Goal: Task Accomplishment & Management: Use online tool/utility

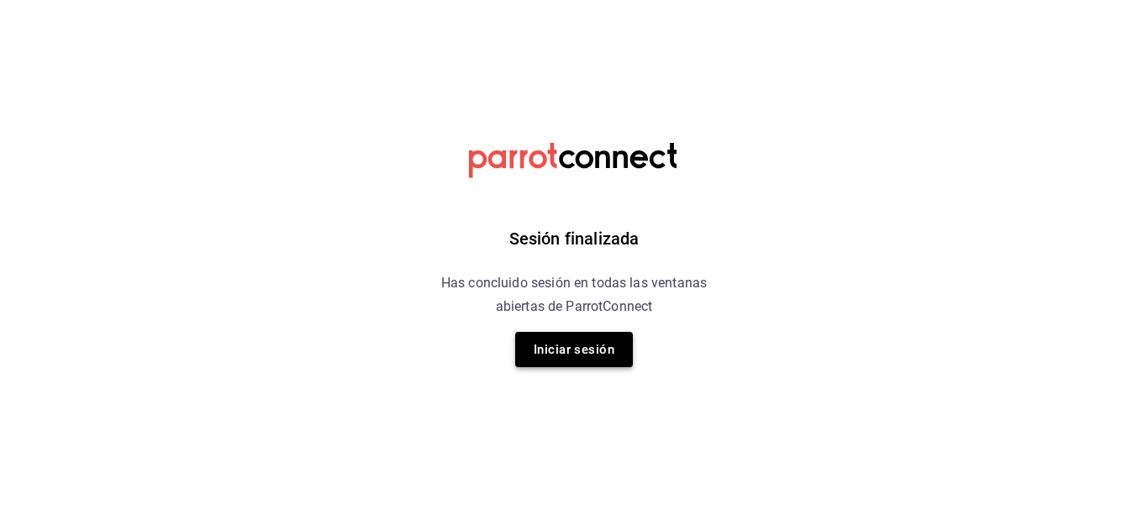
click at [567, 355] on button "Iniciar sesión" at bounding box center [574, 349] width 118 height 35
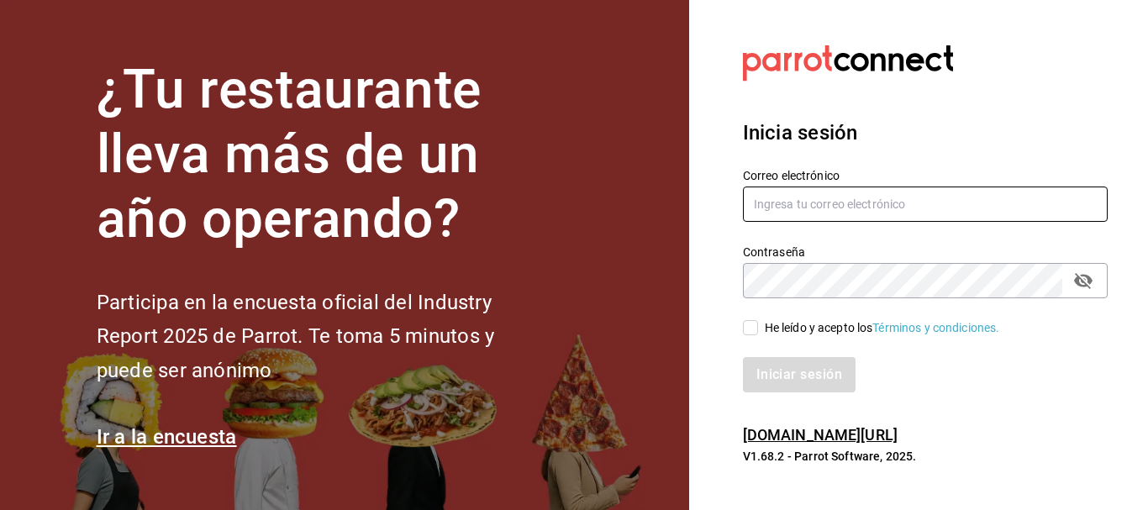
type input "animal.puebla@grupocosteno.com"
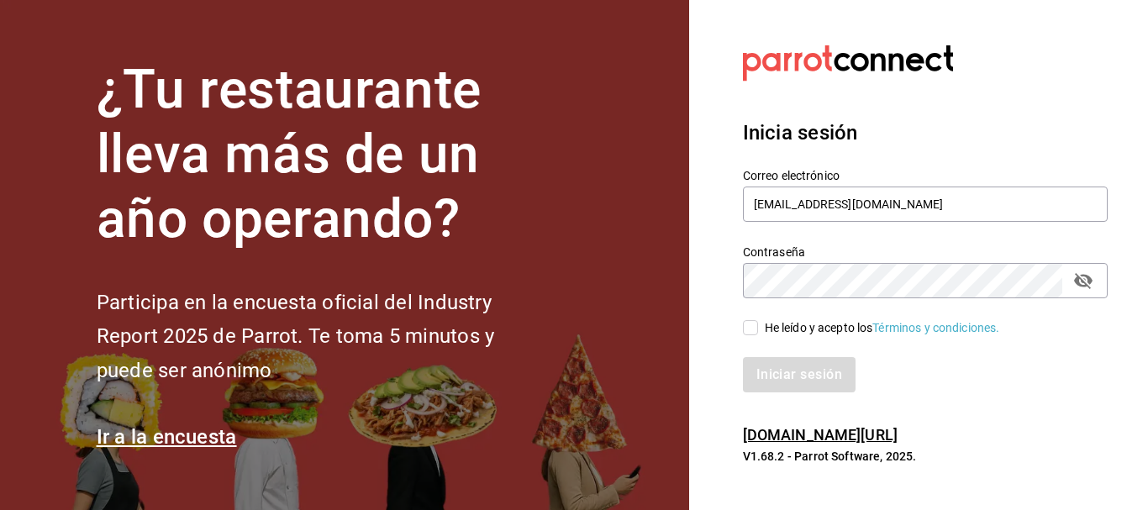
click at [744, 329] on input "He leído y acepto los Términos y condiciones." at bounding box center [750, 327] width 15 height 15
checkbox input "true"
click at [769, 368] on button "Iniciar sesión" at bounding box center [800, 374] width 114 height 35
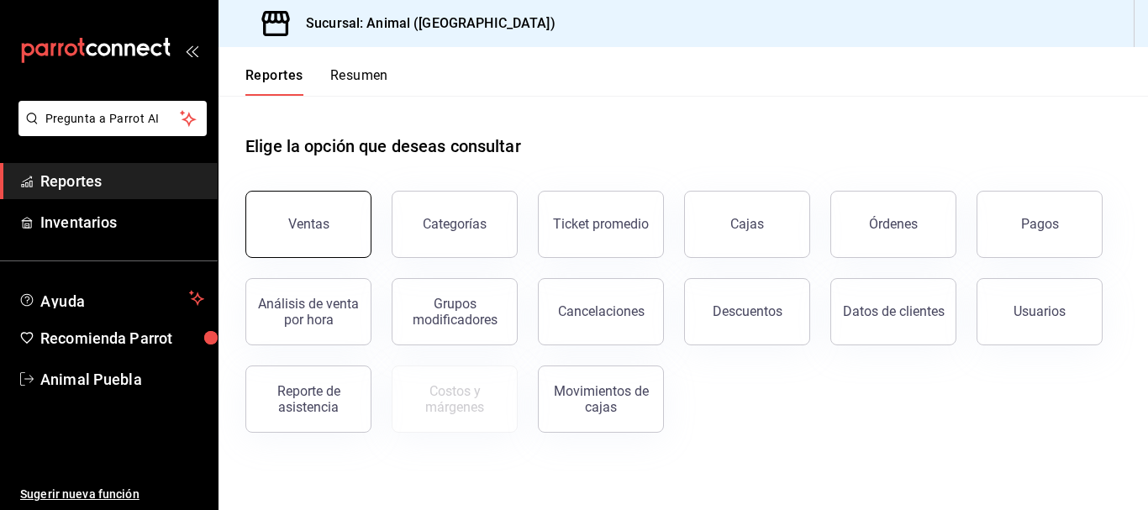
click at [334, 212] on button "Ventas" at bounding box center [308, 224] width 126 height 67
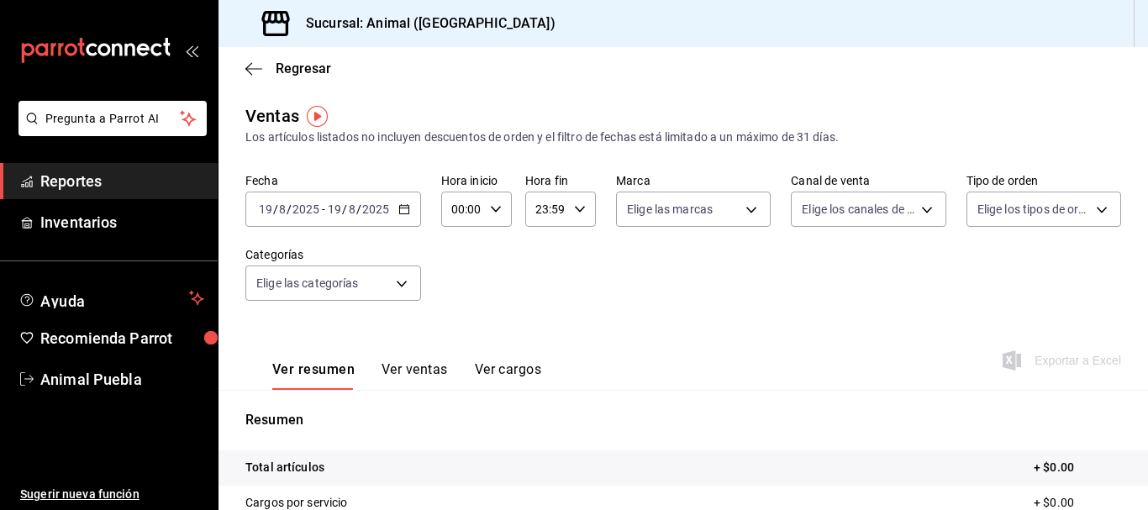
click at [408, 207] on icon "button" at bounding box center [404, 209] width 12 height 12
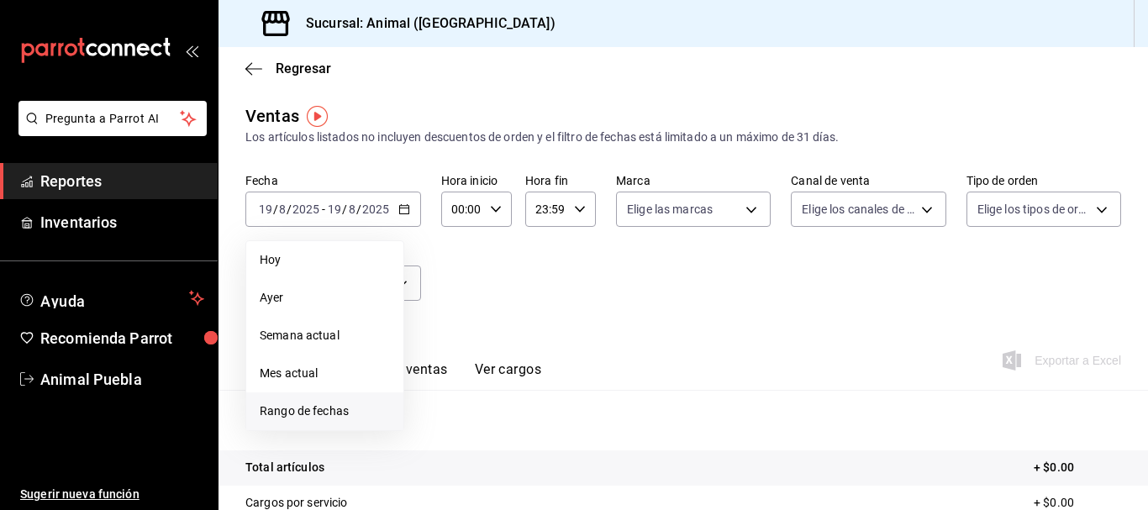
click at [301, 413] on span "Rango de fechas" at bounding box center [325, 411] width 130 height 18
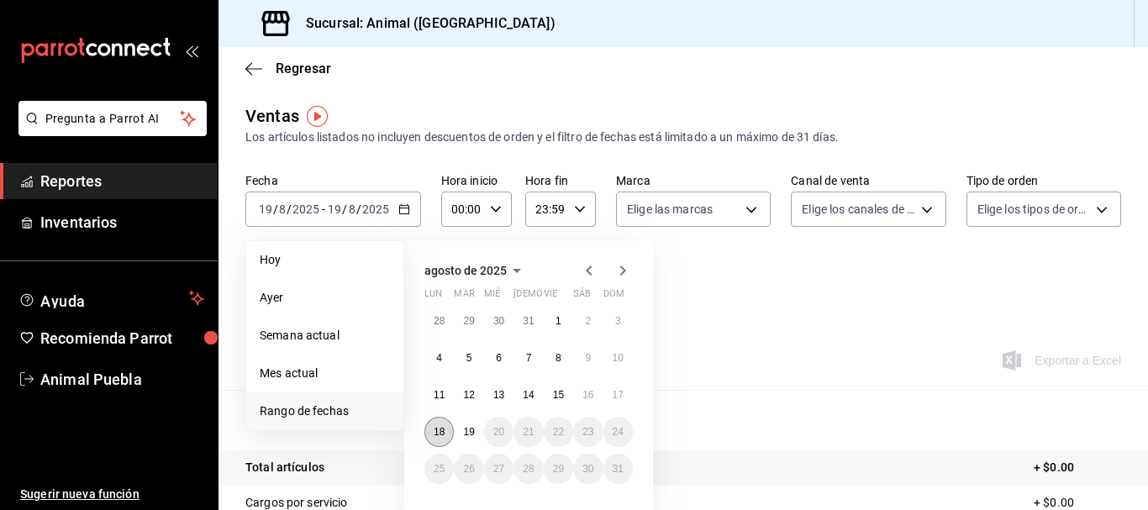
click at [434, 439] on button "18" at bounding box center [438, 432] width 29 height 30
click at [467, 433] on abbr "19" at bounding box center [468, 432] width 11 height 12
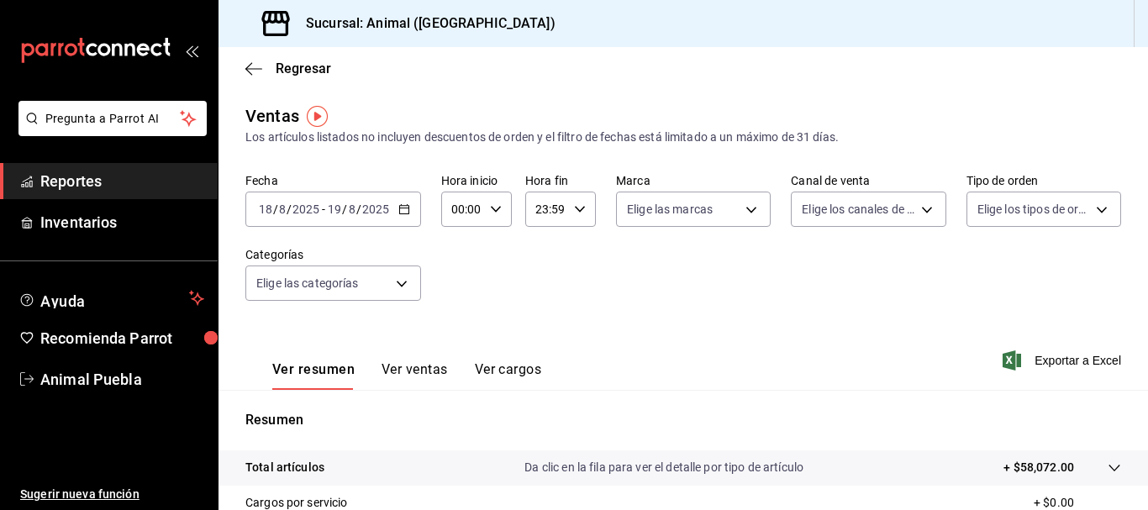
click at [536, 211] on input "23:59" at bounding box center [546, 209] width 42 height 34
click at [534, 339] on button "05" at bounding box center [540, 350] width 28 height 34
click at [578, 245] on span "00" at bounding box center [574, 251] width 8 height 13
type input "05:00"
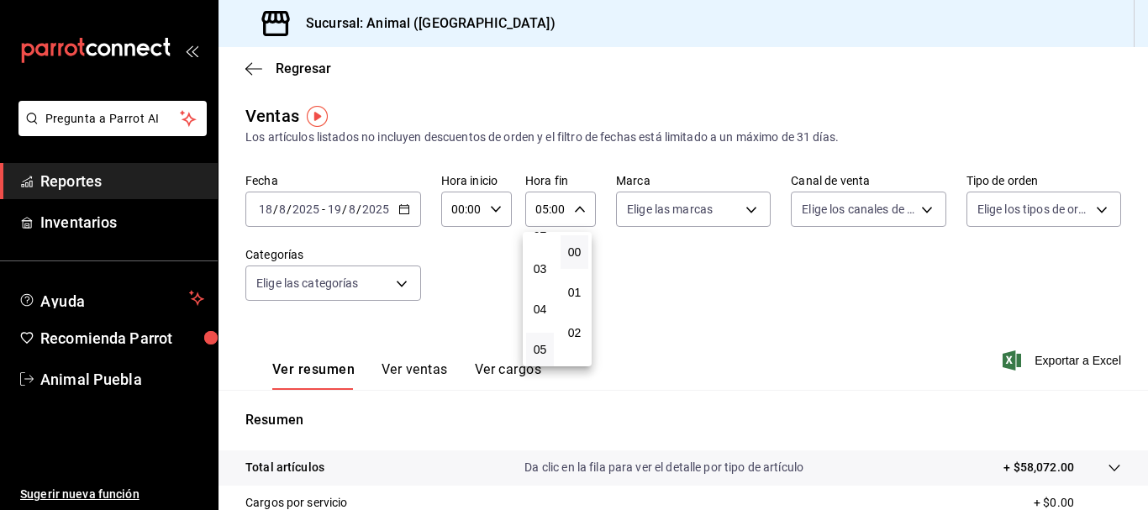
click at [459, 205] on div at bounding box center [574, 255] width 1148 height 510
click at [459, 205] on input "00:00" at bounding box center [462, 209] width 42 height 34
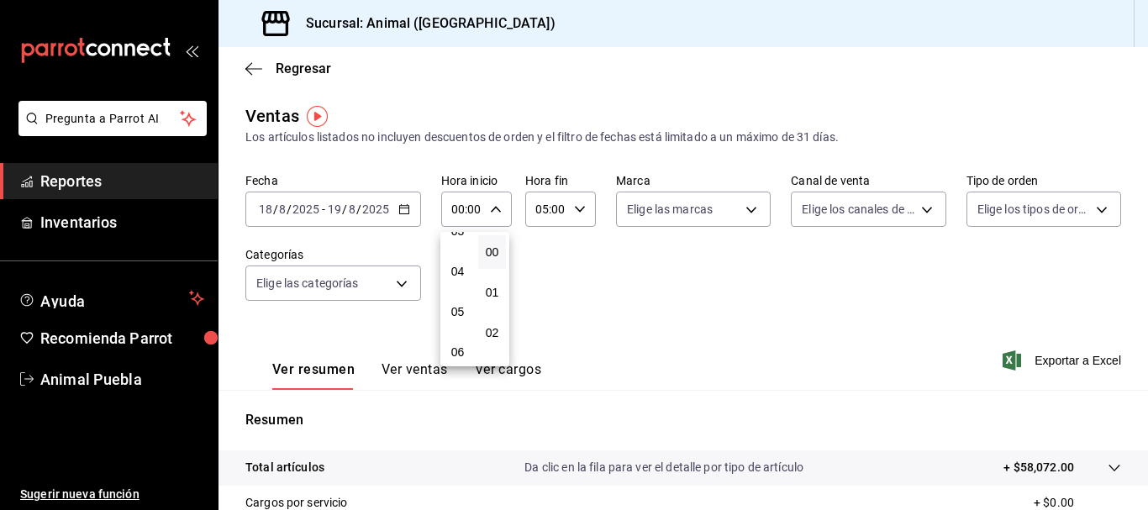
scroll to position [143, 0]
click at [457, 309] on span "05" at bounding box center [458, 310] width 8 height 13
type input "05:00"
click at [592, 297] on div at bounding box center [574, 255] width 1148 height 510
click at [1039, 361] on span "Exportar a Excel" at bounding box center [1063, 360] width 115 height 20
